Goal: Navigation & Orientation: Go to known website

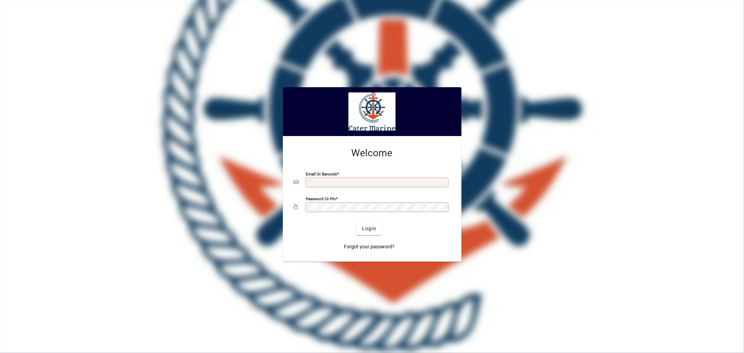
click at [319, 184] on input "Email or Barcode" at bounding box center [377, 183] width 141 height 6
type input "**********"
click at [357, 223] on button "Login" at bounding box center [369, 229] width 25 height 13
